Goal: Check status: Check status

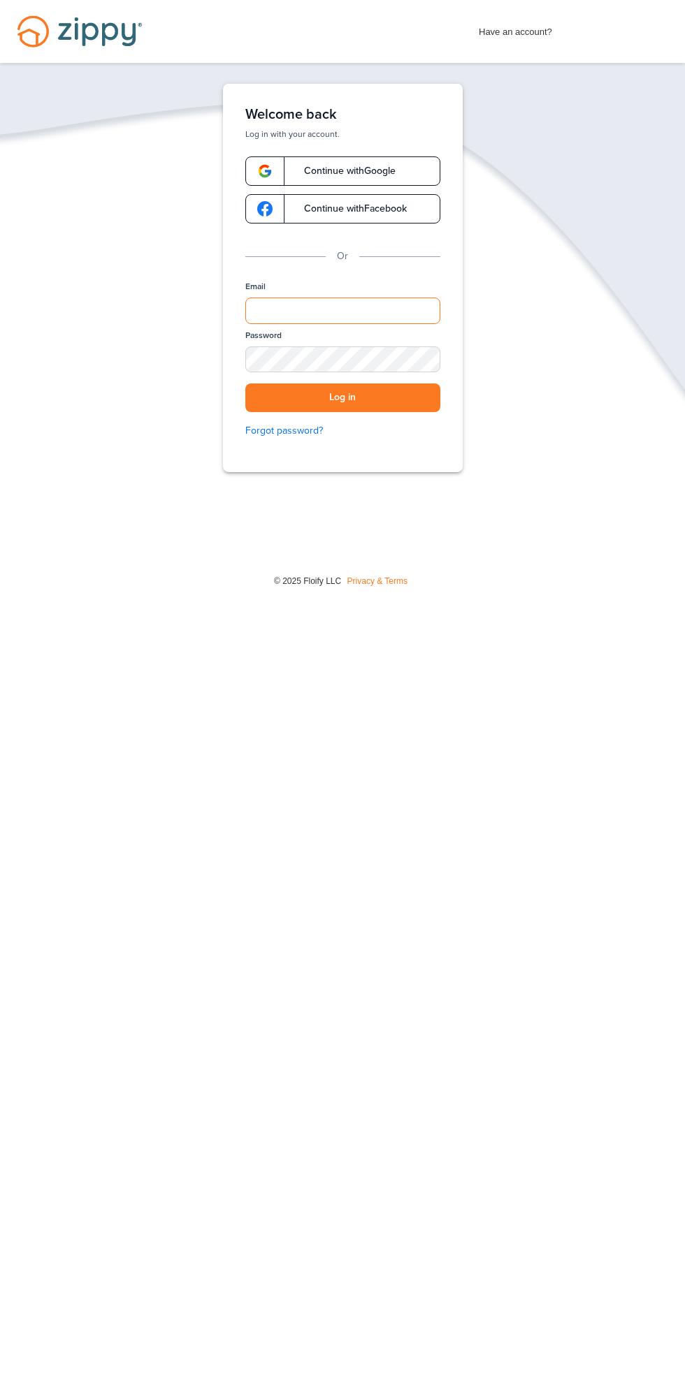
click at [368, 309] on input "Email" at bounding box center [342, 311] width 195 height 27
type input "**********"
click at [245, 383] on button "Log in" at bounding box center [342, 397] width 195 height 29
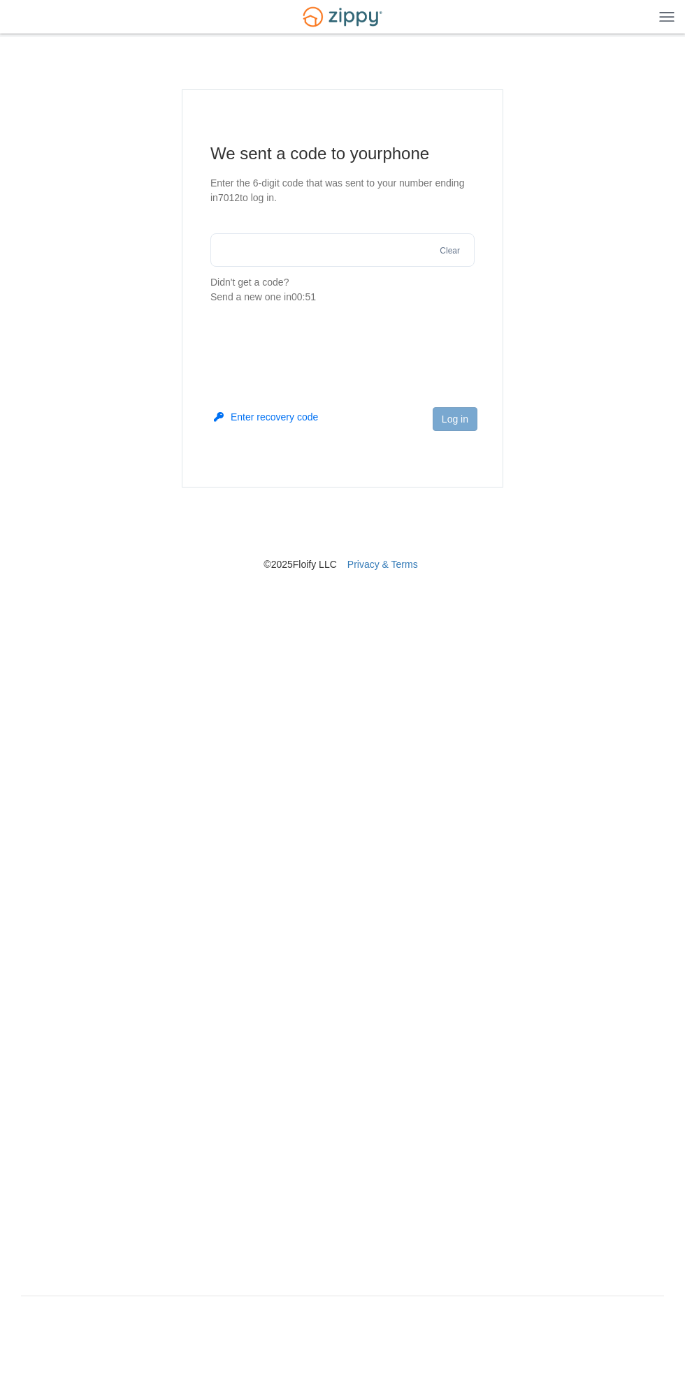
click at [294, 245] on input "text" at bounding box center [342, 250] width 264 height 34
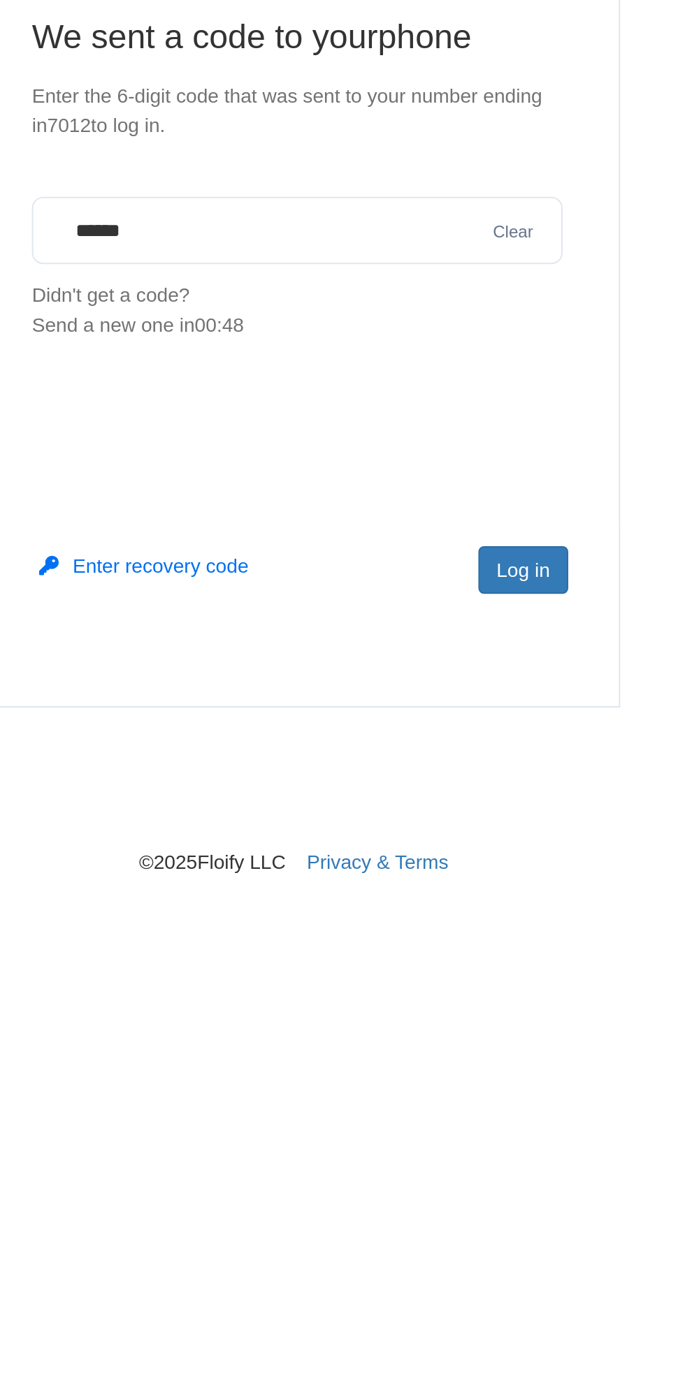
type input "******"
click at [475, 425] on button "Log in" at bounding box center [454, 419] width 45 height 24
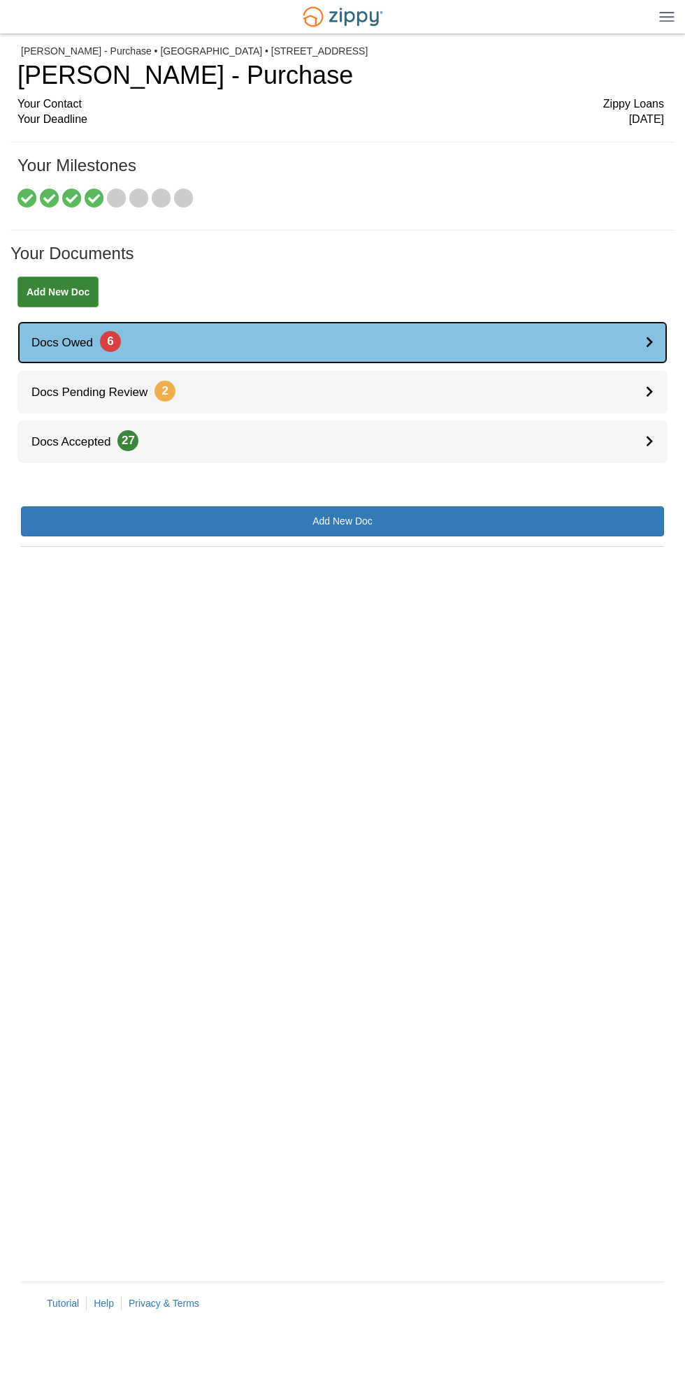
click at [649, 341] on icon at bounding box center [649, 342] width 8 height 12
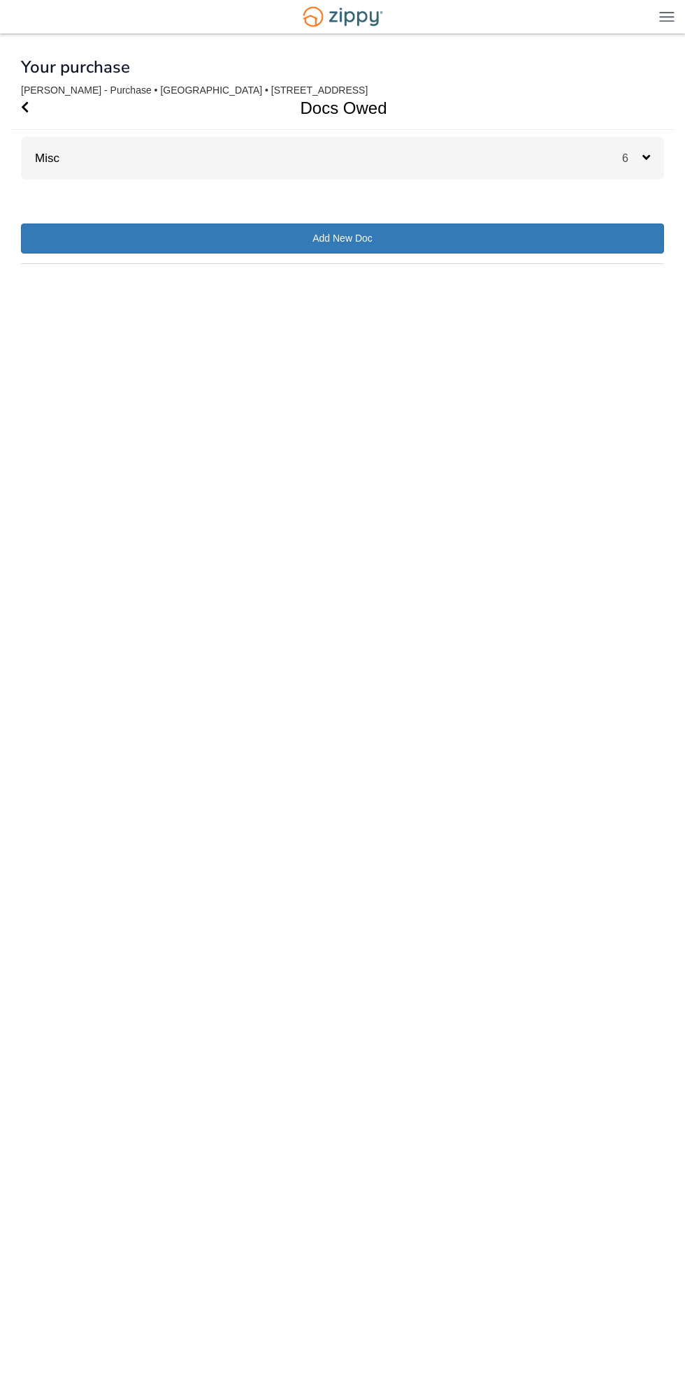
click at [648, 156] on icon at bounding box center [646, 157] width 8 height 13
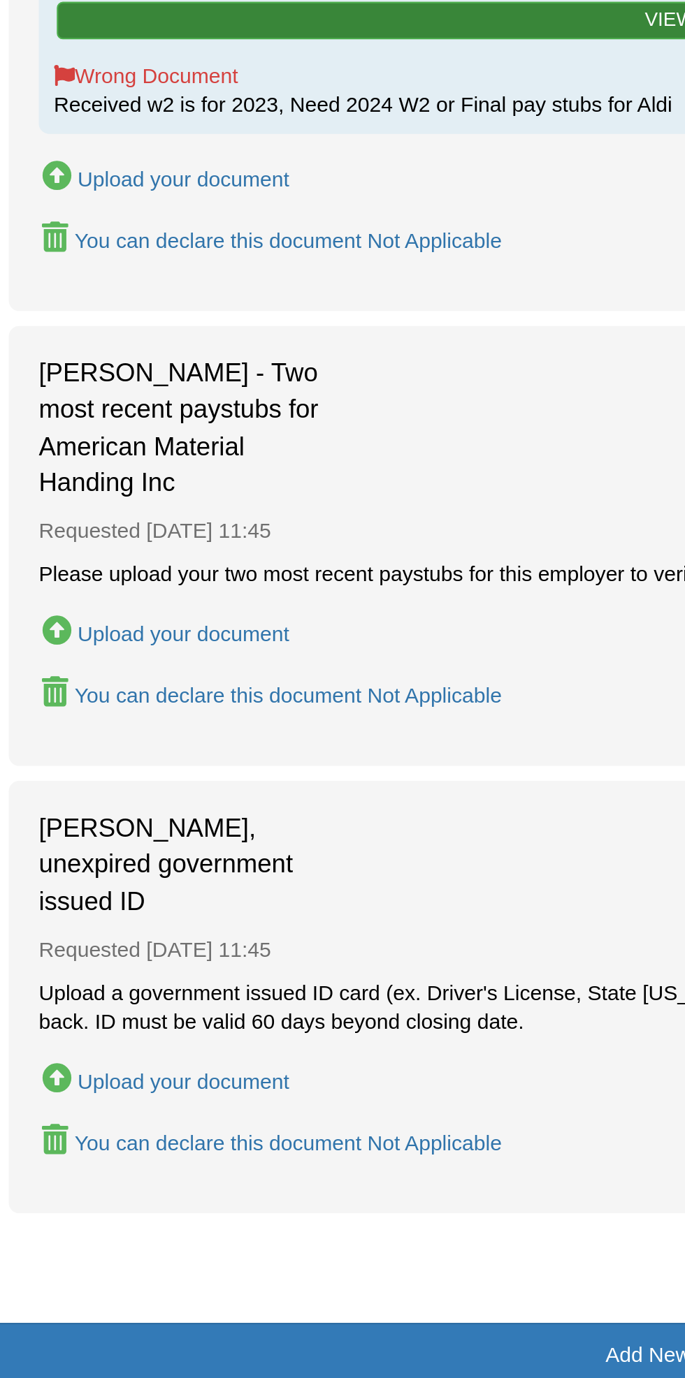
scroll to position [525, 0]
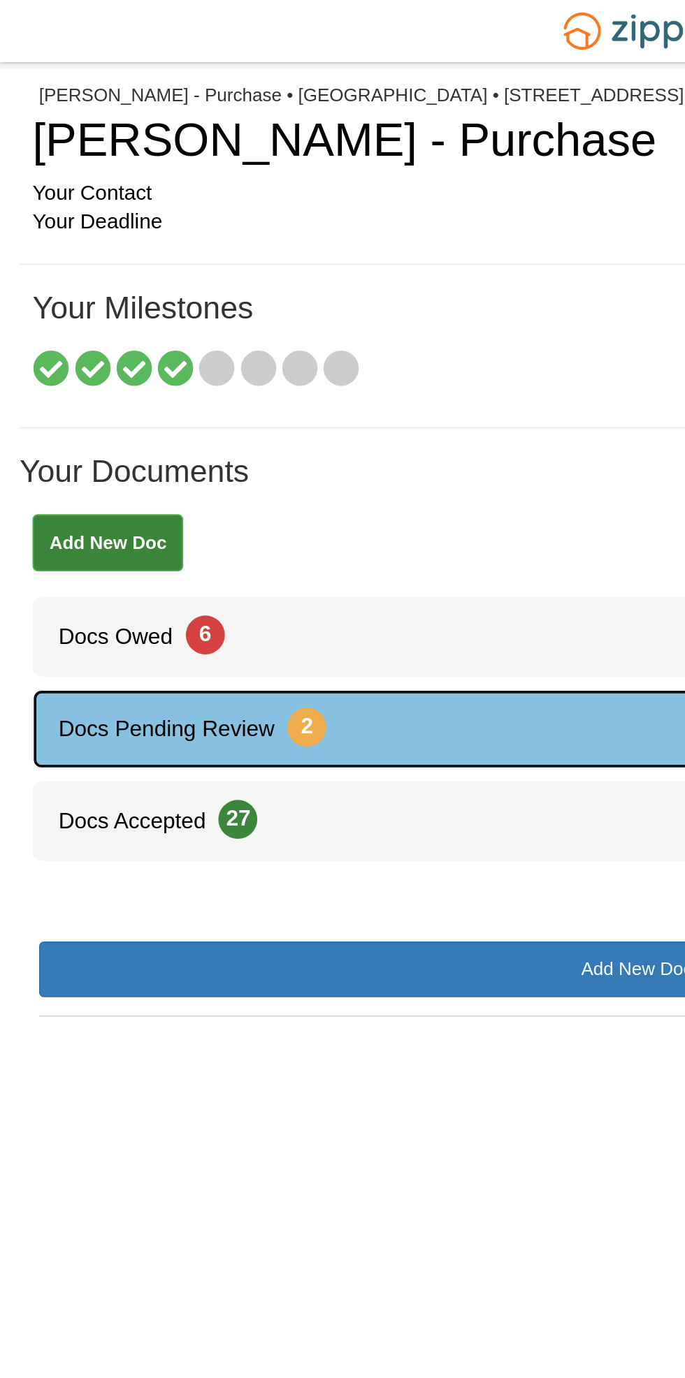
click at [216, 396] on link "Docs Pending Review 2" at bounding box center [342, 392] width 650 height 43
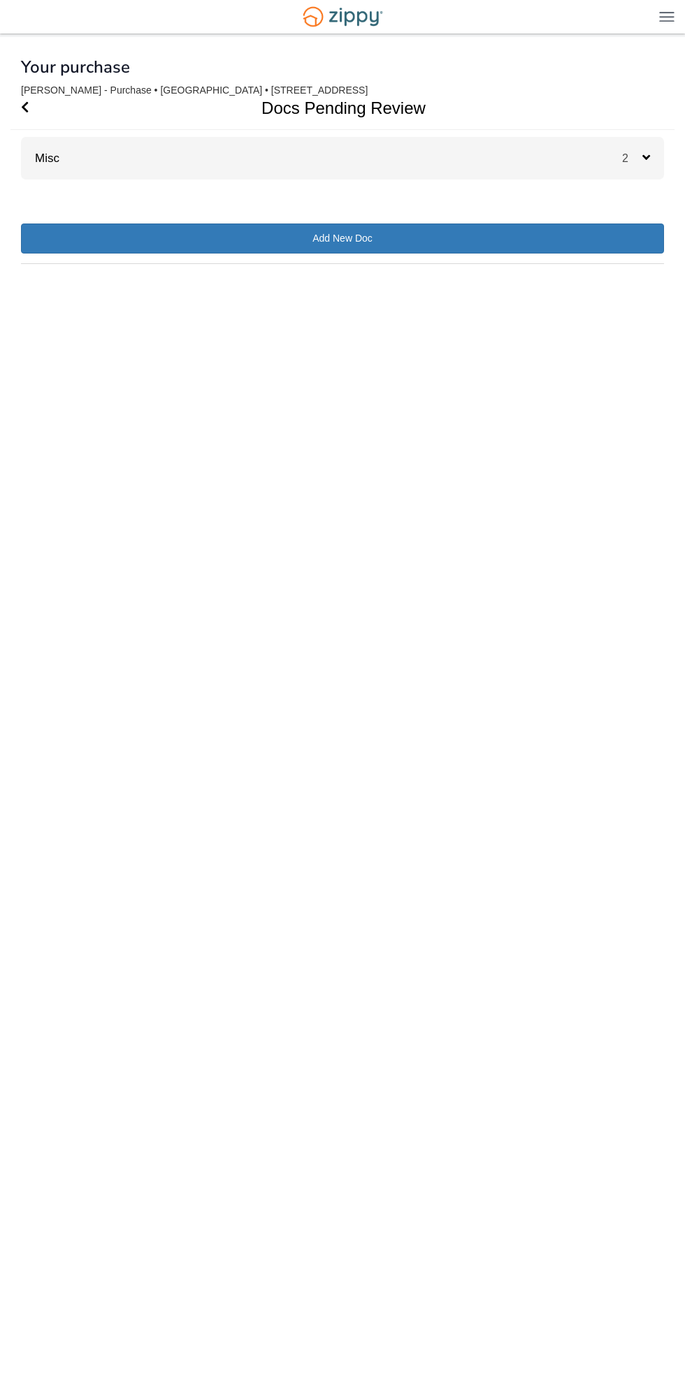
click at [636, 134] on div "Docs Pending Review Misc 2 Employment History Uploaded [DATE] 09:35 Lender Ques…" at bounding box center [342, 134] width 643 height 94
click at [635, 136] on div "Docs Pending Review Misc 2 Employment History Uploaded [DATE] 09:35 Lender Ques…" at bounding box center [342, 134] width 643 height 94
click at [654, 156] on div "2" at bounding box center [643, 158] width 42 height 43
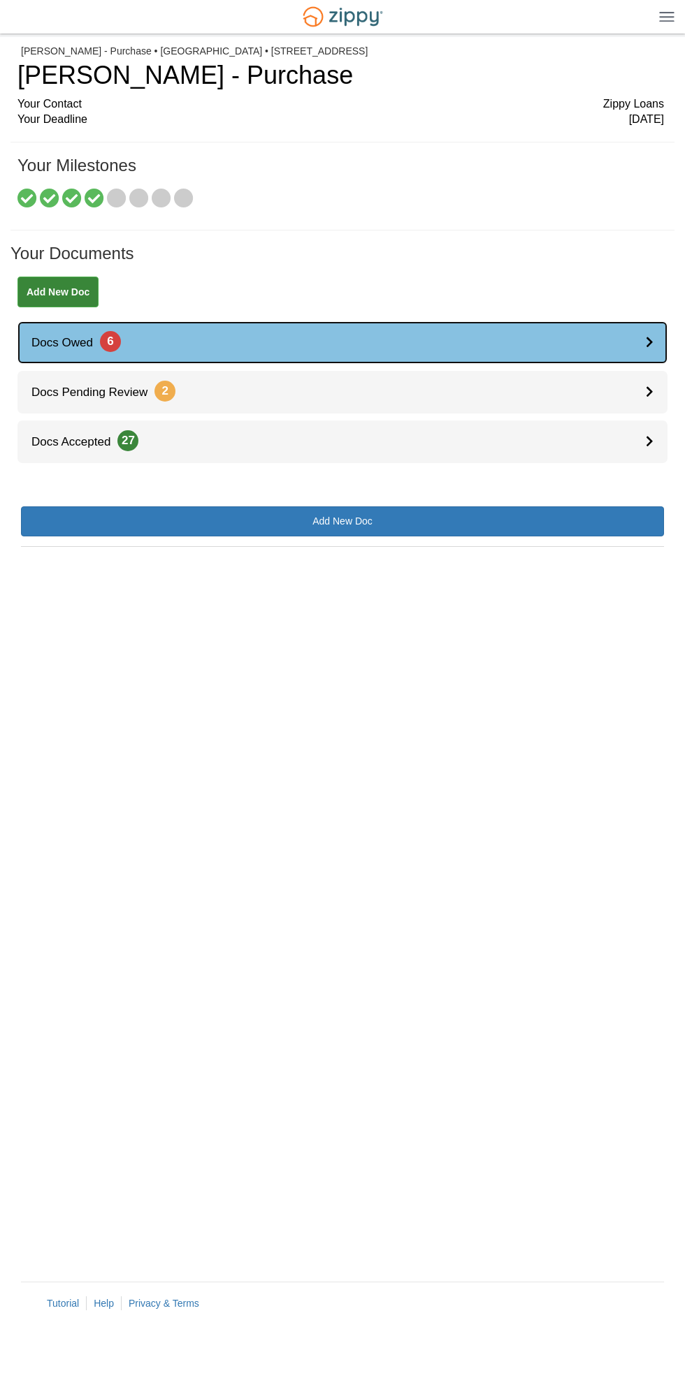
click at [326, 341] on link "Docs Owed 6" at bounding box center [342, 342] width 650 height 43
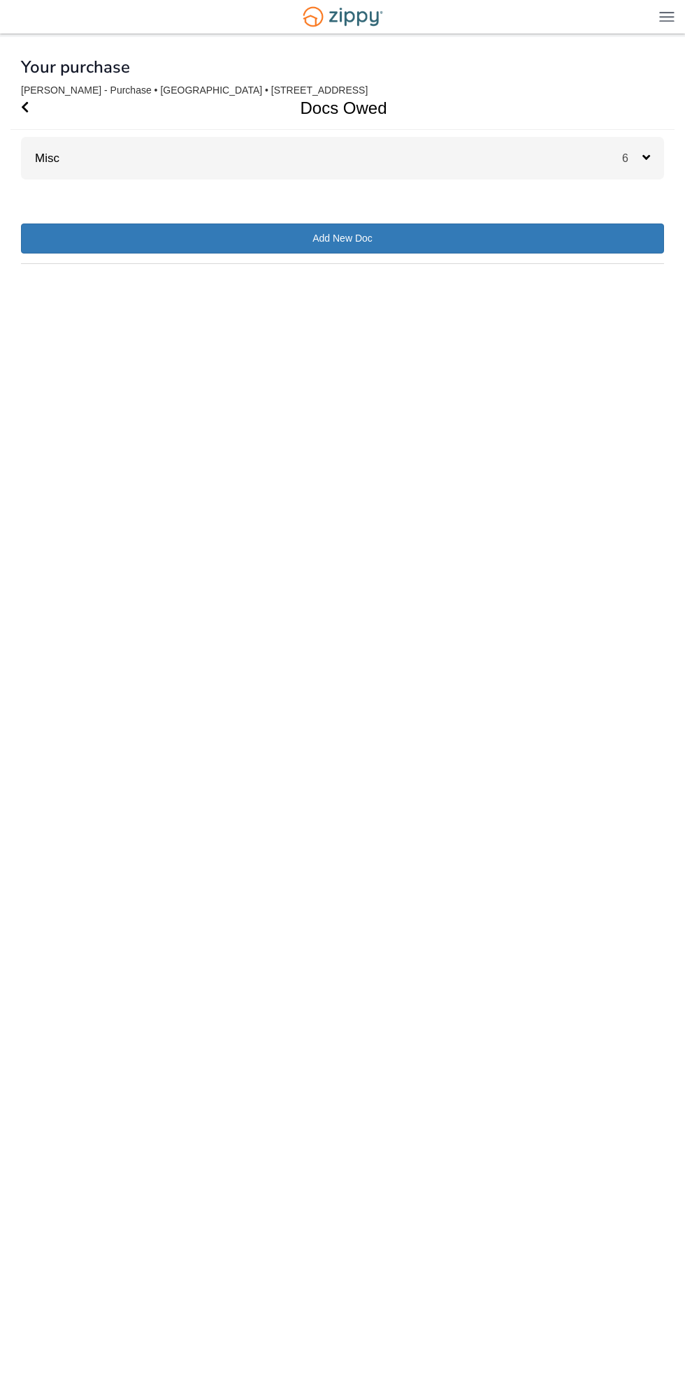
click at [658, 156] on div "6" at bounding box center [643, 158] width 42 height 43
